Goal: Check status: Check status

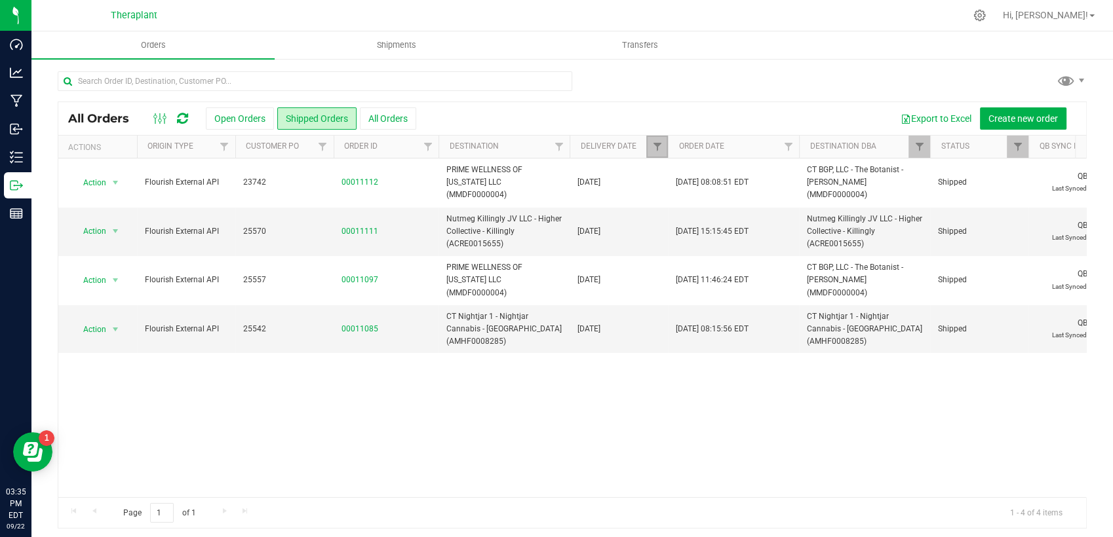
click at [664, 147] on link "Filter" at bounding box center [657, 147] width 22 height 22
click at [663, 147] on link "Filter" at bounding box center [657, 147] width 22 height 22
click at [782, 228] on span "select" at bounding box center [778, 226] width 10 height 10
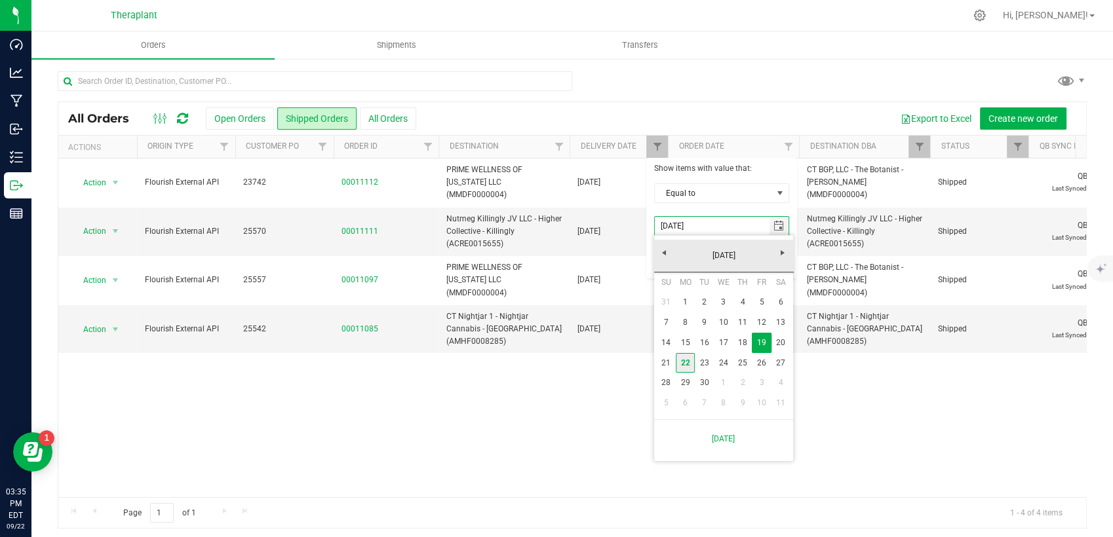
click at [687, 368] on link "22" at bounding box center [685, 363] width 19 height 20
type input "9/22/2025"
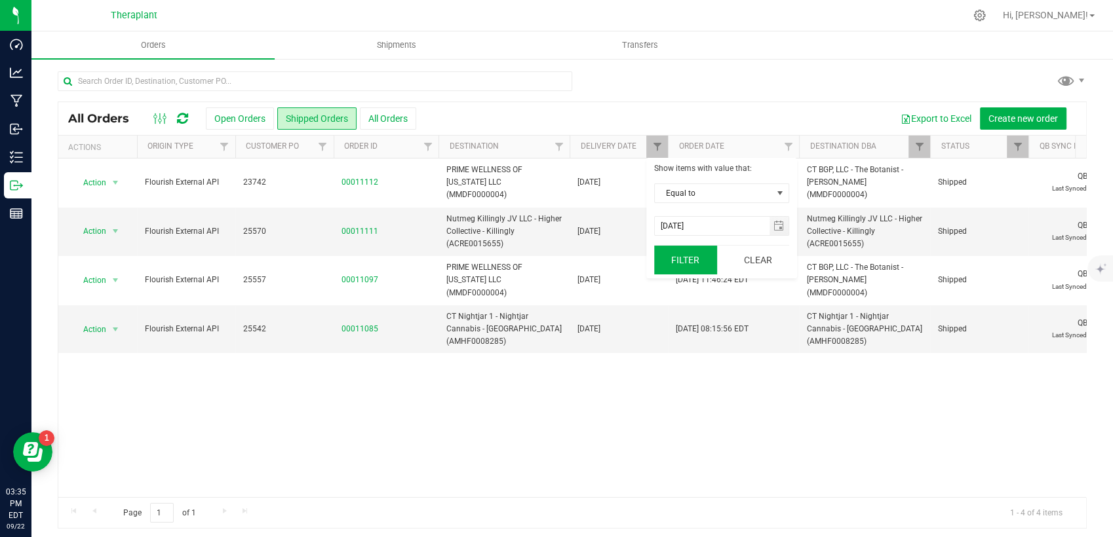
click at [678, 256] on button "Filter" at bounding box center [685, 260] width 63 height 29
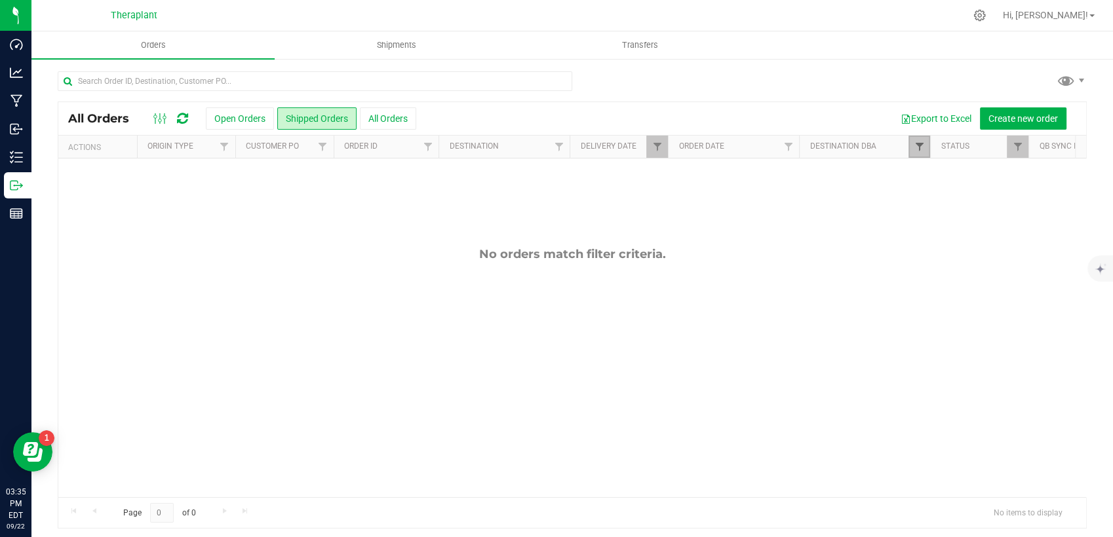
click at [919, 147] on span "Filter" at bounding box center [919, 147] width 10 height 10
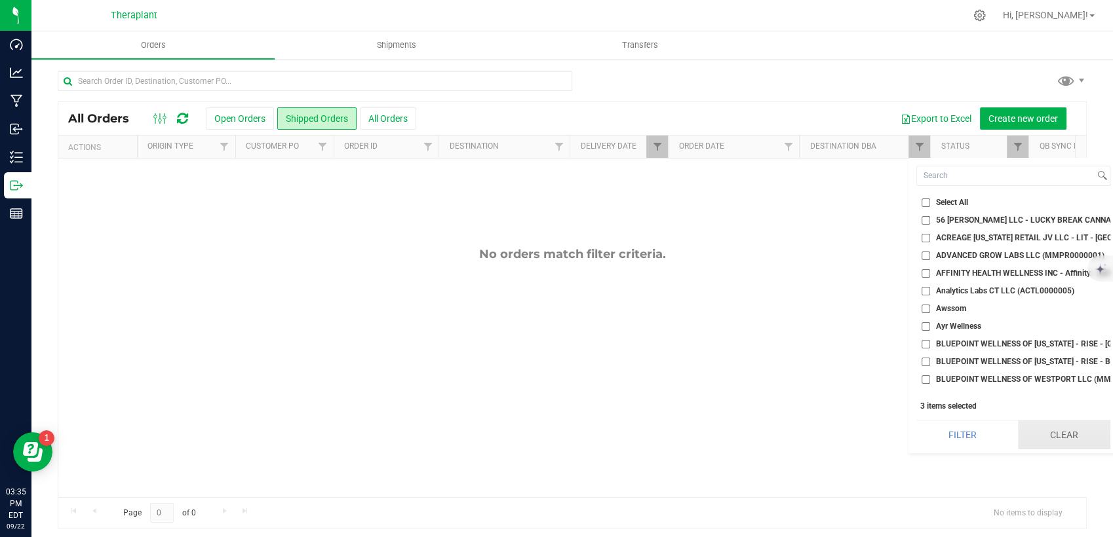
click at [1062, 435] on button "Clear" at bounding box center [1064, 435] width 92 height 29
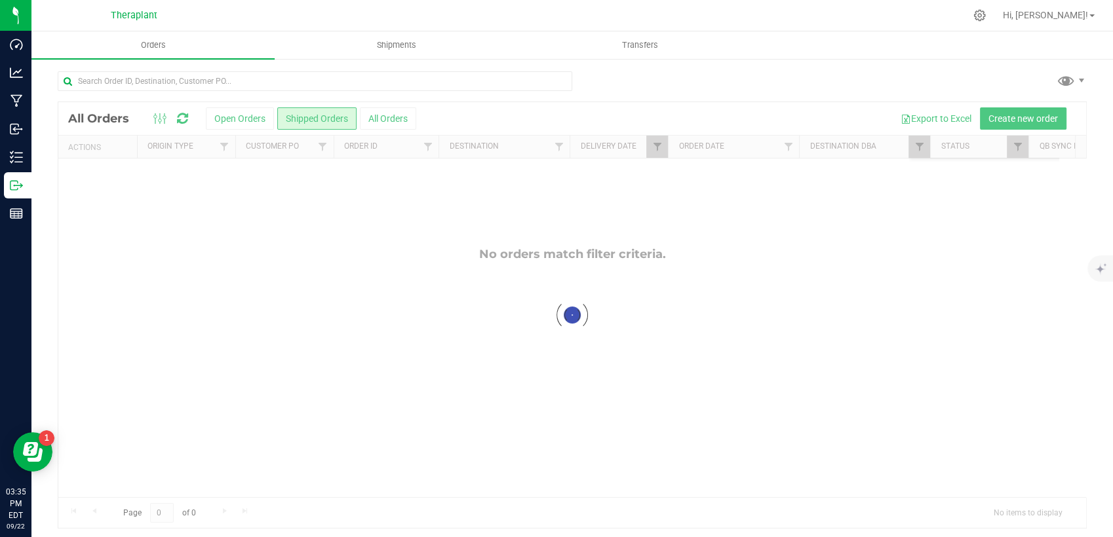
checkbox input "false"
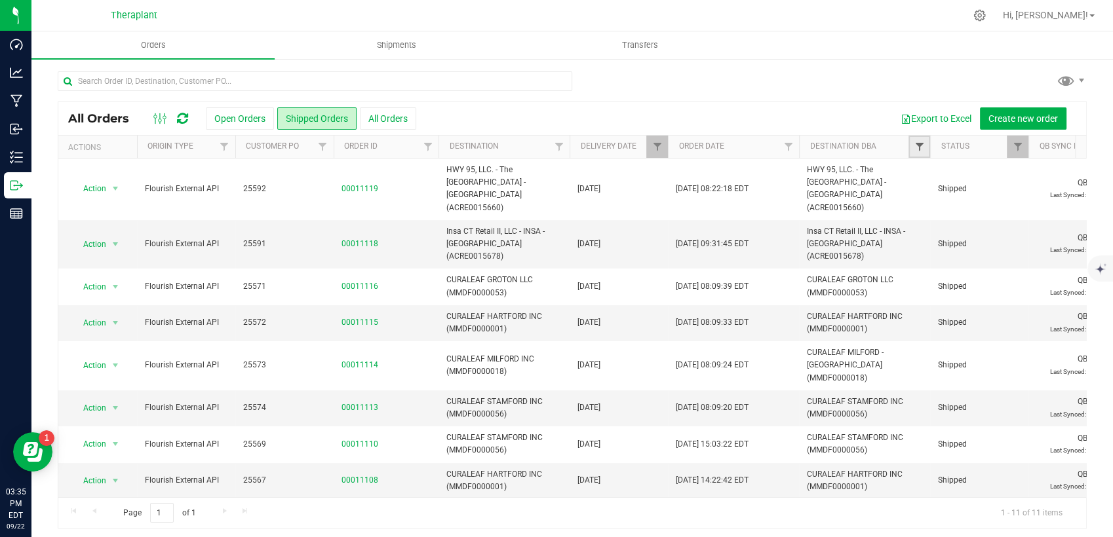
click at [919, 147] on span "Filter" at bounding box center [919, 147] width 10 height 10
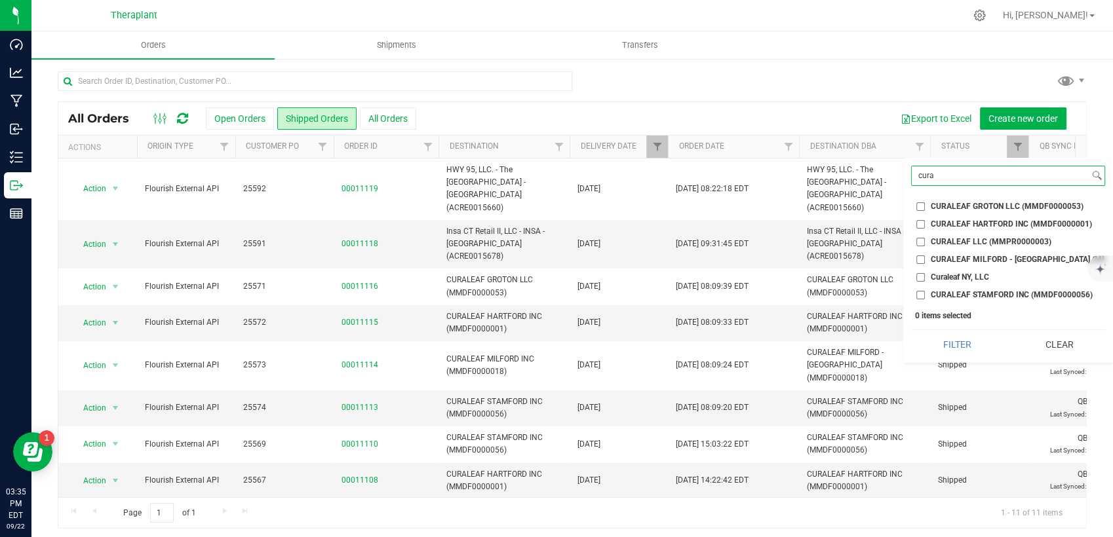
type input "cura"
click at [947, 296] on span "CURALEAF STAMFORD INC (MMDF0000056)" at bounding box center [1012, 295] width 162 height 8
click at [925, 296] on input "CURALEAF STAMFORD INC (MMDF0000056)" at bounding box center [920, 295] width 9 height 9
checkbox input "true"
click at [948, 355] on button "Filter" at bounding box center [957, 344] width 92 height 29
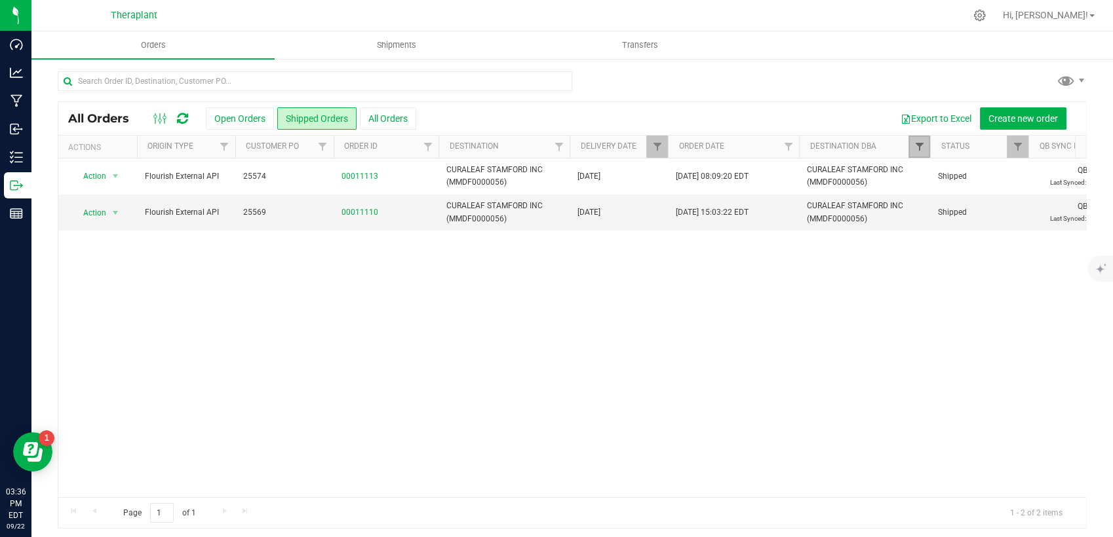
click at [923, 148] on span "Filter" at bounding box center [919, 147] width 10 height 10
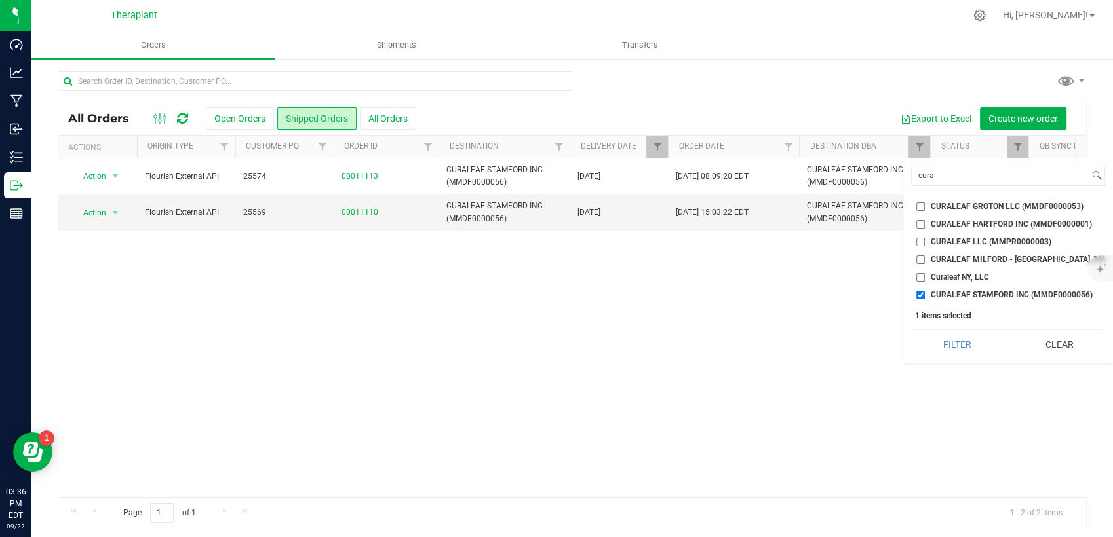
click at [1038, 355] on button "Clear" at bounding box center [1059, 344] width 92 height 29
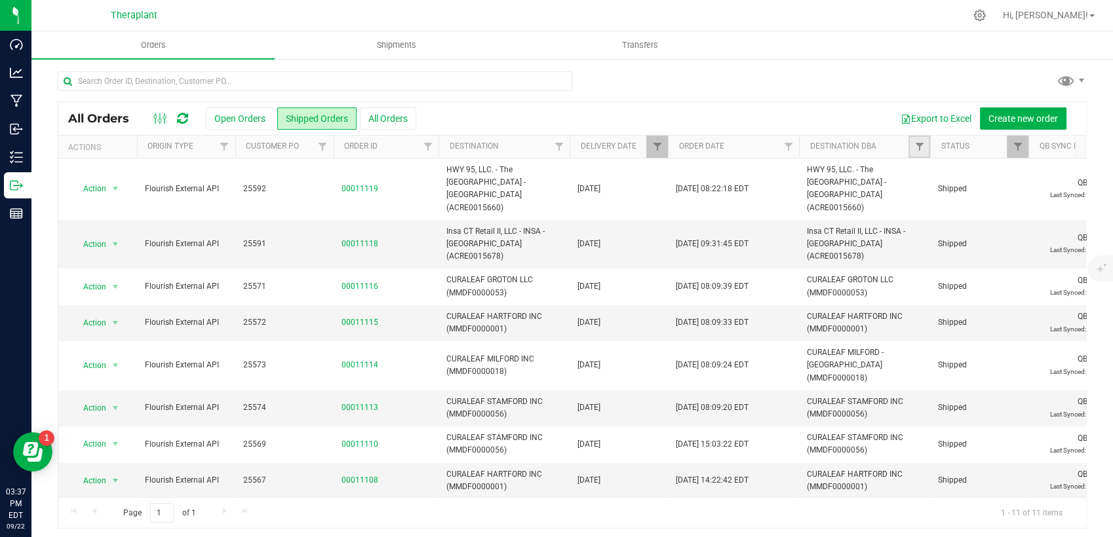
click at [910, 152] on link "Filter" at bounding box center [919, 147] width 22 height 22
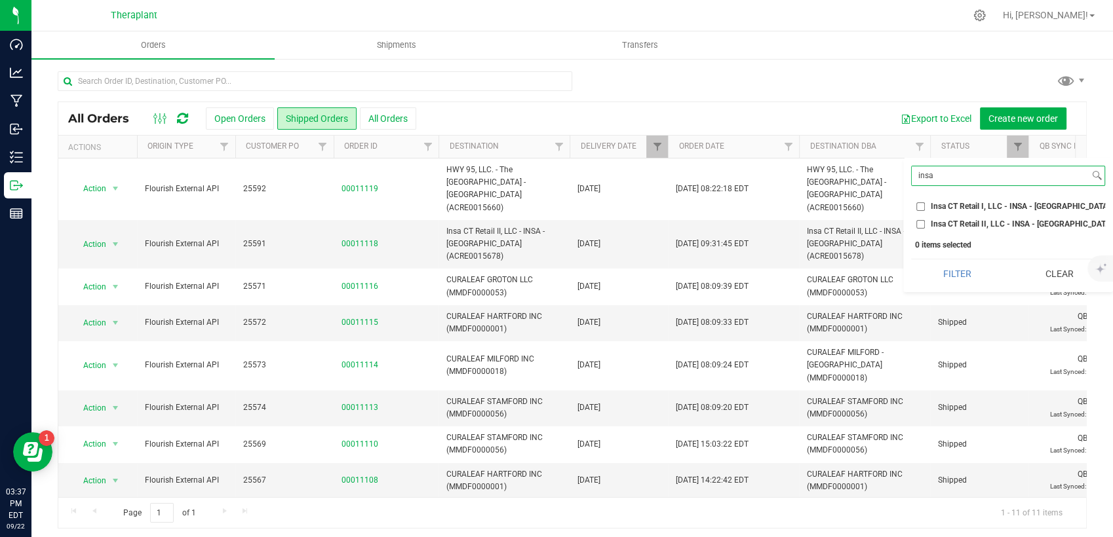
type input "insa"
click at [980, 225] on span "Insa CT Retail II, LLC - INSA - [GEOGRAPHIC_DATA] (ACRE0015678)" at bounding box center [1051, 224] width 241 height 8
click at [925, 225] on input "Insa CT Retail II, LLC - INSA - [GEOGRAPHIC_DATA] (ACRE0015678)" at bounding box center [920, 224] width 9 height 9
checkbox input "true"
click at [955, 288] on button "Filter" at bounding box center [957, 274] width 92 height 29
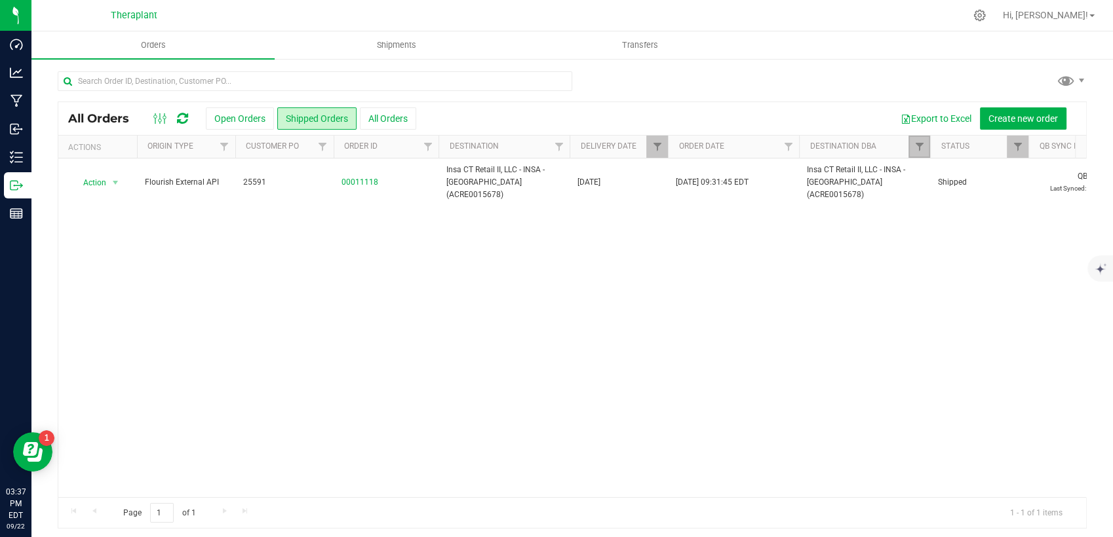
click at [912, 148] on link "Filter" at bounding box center [919, 147] width 22 height 22
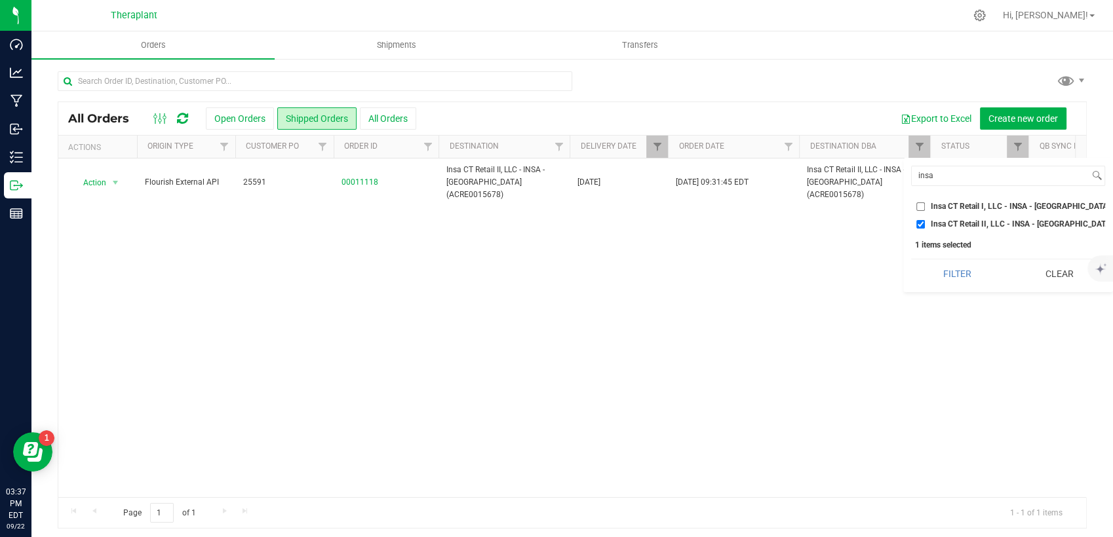
drag, startPoint x: 1062, startPoint y: 290, endPoint x: 1015, endPoint y: 244, distance: 65.8
click at [1061, 288] on button "Clear" at bounding box center [1059, 274] width 92 height 29
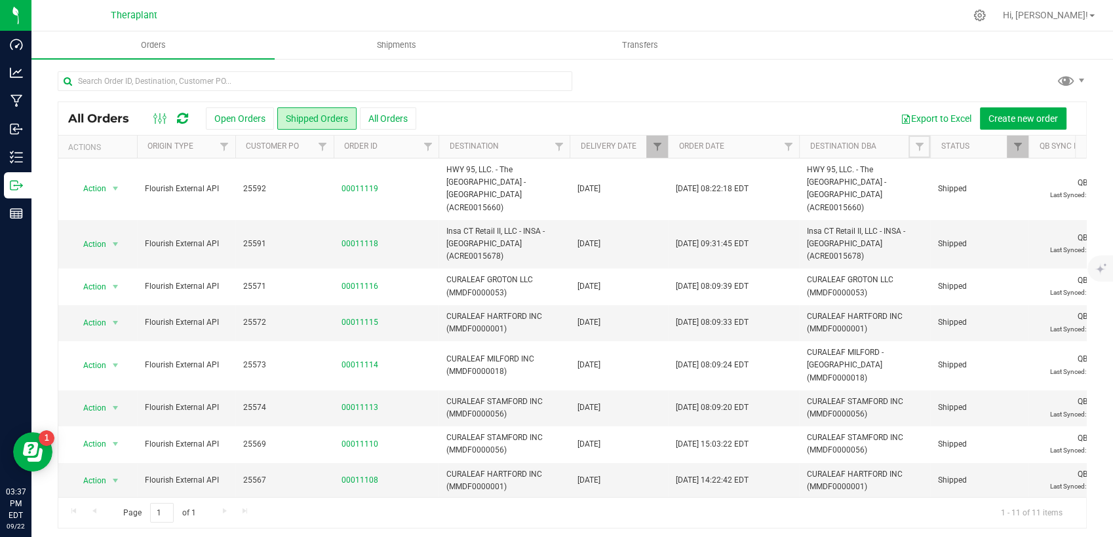
click at [921, 144] on span "Filter" at bounding box center [919, 147] width 10 height 10
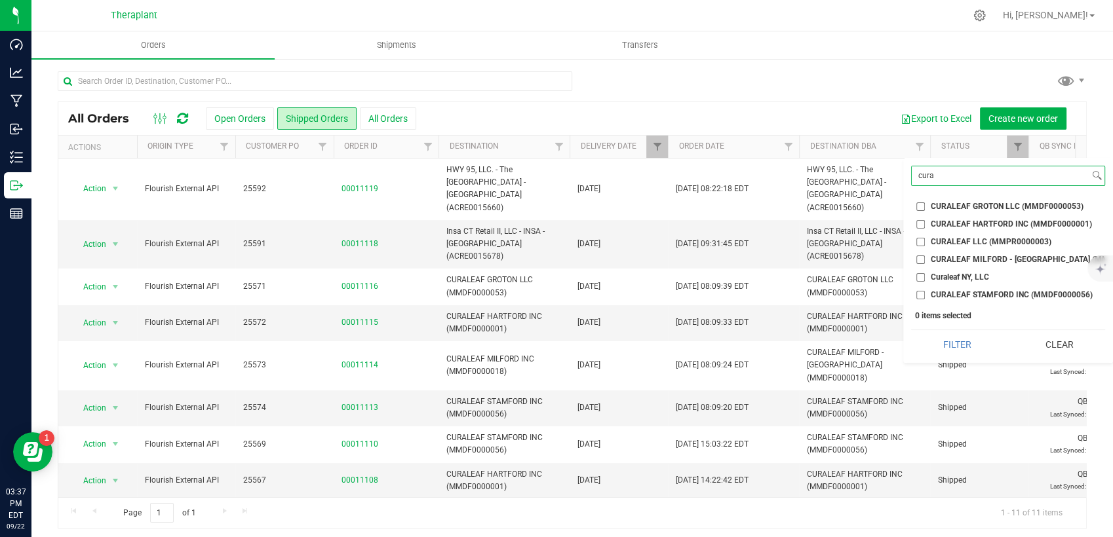
type input "cura"
click at [942, 224] on span "CURALEAF HARTFORD INC (MMDF0000001)" at bounding box center [1011, 224] width 161 height 8
click at [925, 224] on input "CURALEAF HARTFORD INC (MMDF0000001)" at bounding box center [920, 224] width 9 height 9
checkbox input "true"
click at [944, 351] on button "Filter" at bounding box center [957, 344] width 92 height 29
